Goal: Navigation & Orientation: Find specific page/section

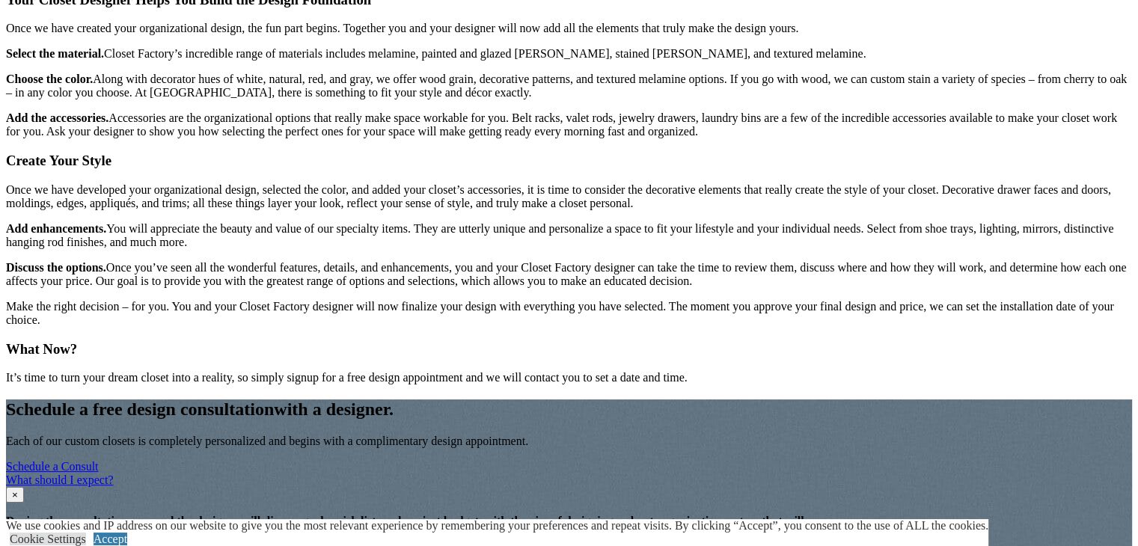
scroll to position [2071, 0]
